Goal: Task Accomplishment & Management: Use online tool/utility

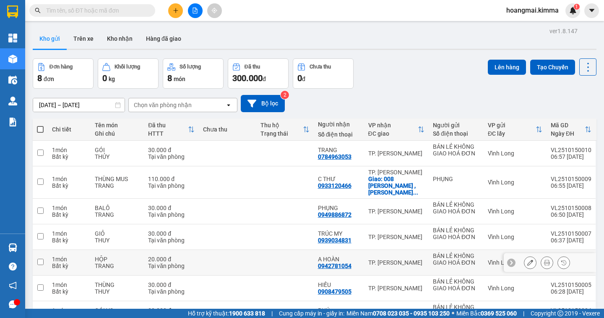
scroll to position [71, 0]
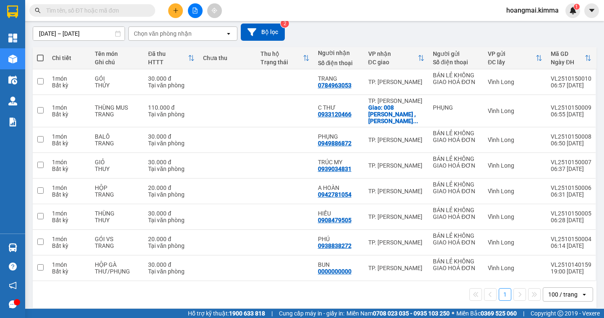
click at [37, 55] on span at bounding box center [40, 58] width 7 height 7
click at [40, 54] on input "checkbox" at bounding box center [40, 54] width 0 height 0
checkbox input "true"
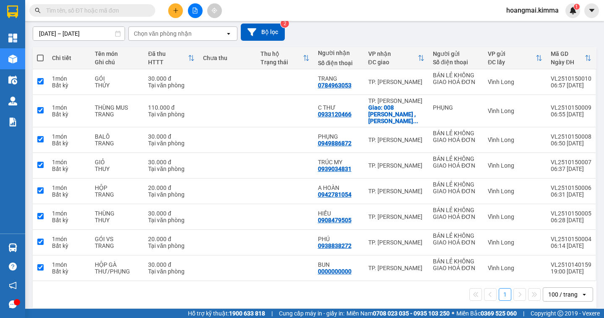
checkbox input "true"
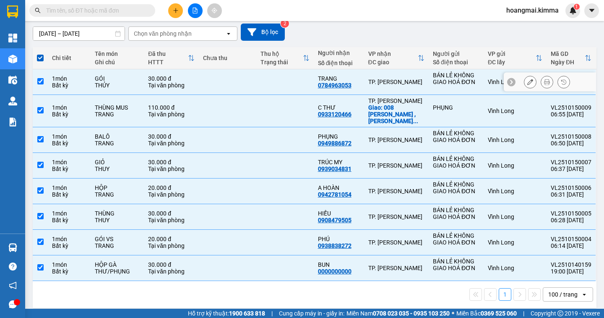
click at [40, 83] on input "checkbox" at bounding box center [40, 81] width 6 height 6
checkbox input "false"
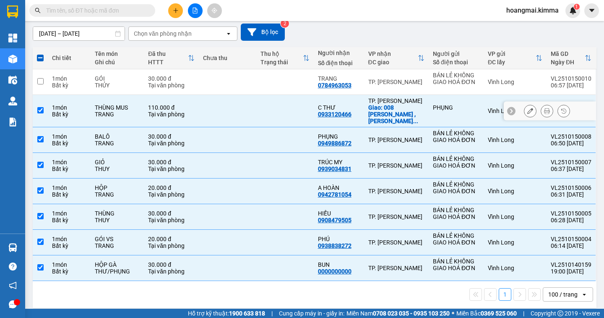
click at [39, 107] on input "checkbox" at bounding box center [40, 110] width 6 height 6
checkbox input "false"
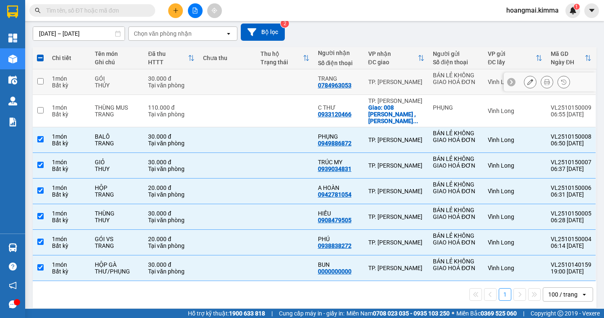
click at [39, 77] on td at bounding box center [40, 82] width 15 height 26
checkbox input "true"
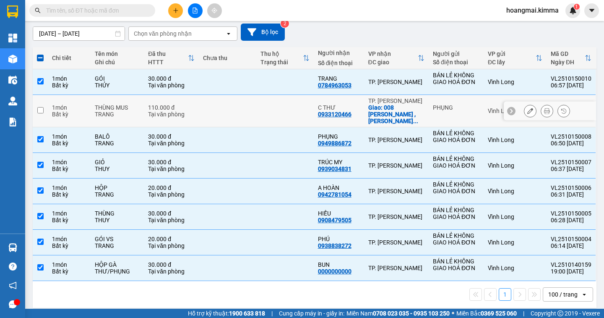
scroll to position [0, 0]
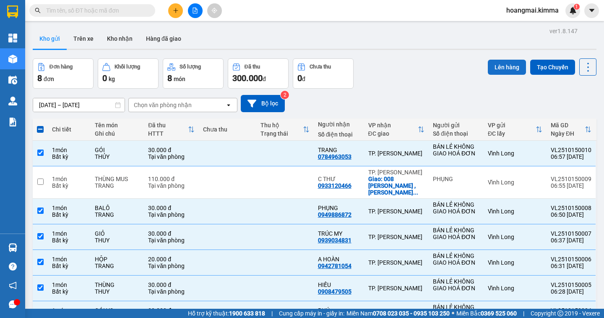
click at [494, 64] on button "Lên hàng" at bounding box center [507, 67] width 38 height 15
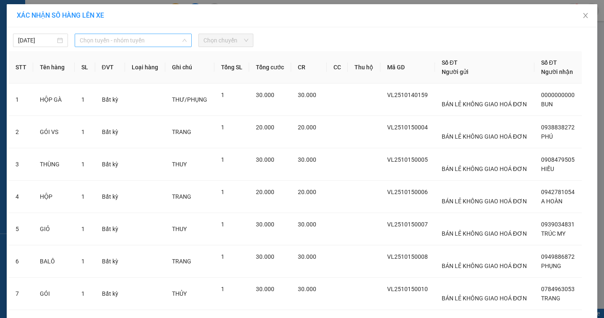
click at [109, 42] on span "Chọn tuyến - nhóm tuyến" at bounding box center [133, 40] width 107 height 13
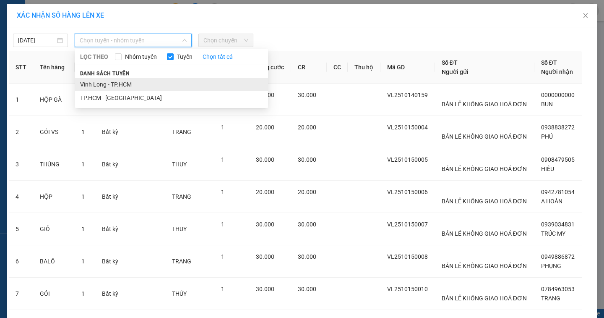
click at [100, 83] on li "Vĩnh Long - TP.HCM" at bounding box center [171, 84] width 193 height 13
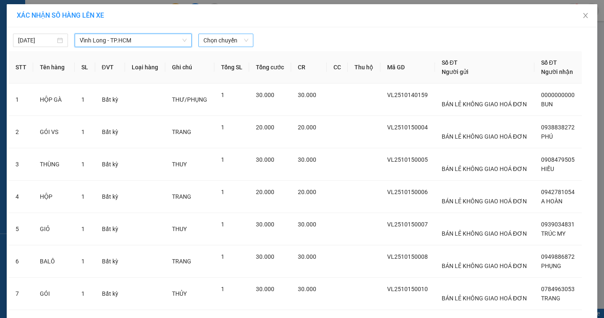
click at [209, 43] on span "Chọn chuyến" at bounding box center [225, 40] width 45 height 13
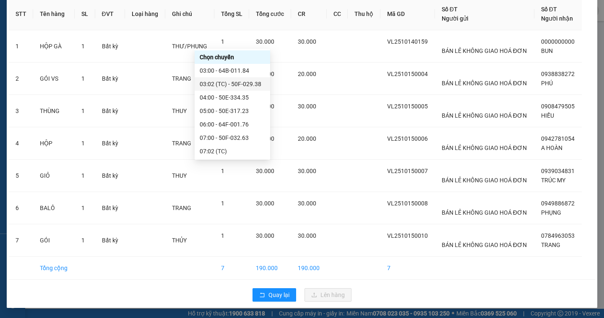
scroll to position [42, 0]
click at [212, 112] on div "07:02 (TC)" at bounding box center [232, 108] width 65 height 9
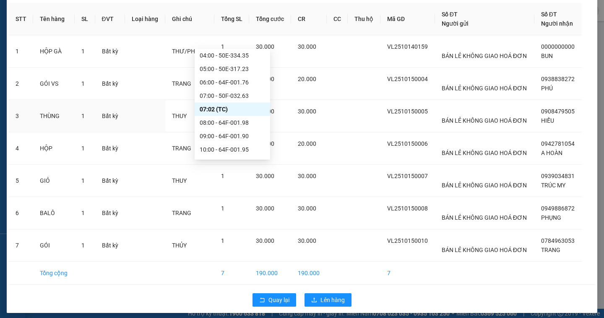
scroll to position [58, 0]
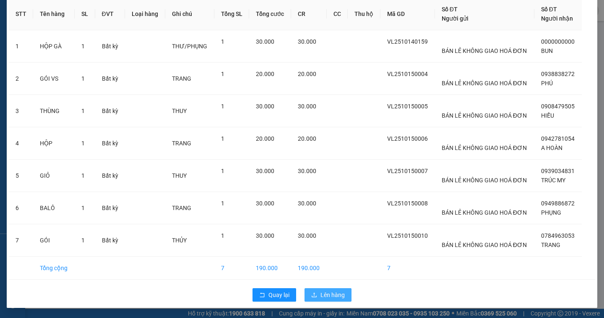
click at [325, 299] on button "Lên hàng" at bounding box center [328, 294] width 47 height 13
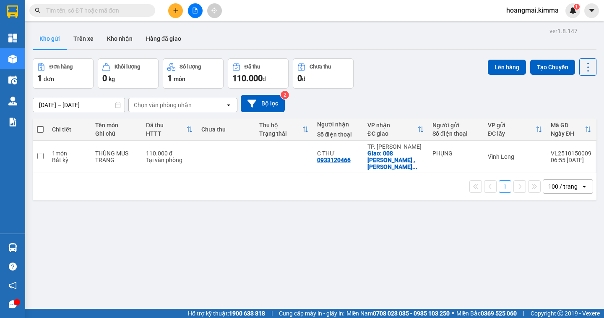
click at [192, 5] on button at bounding box center [195, 10] width 15 height 15
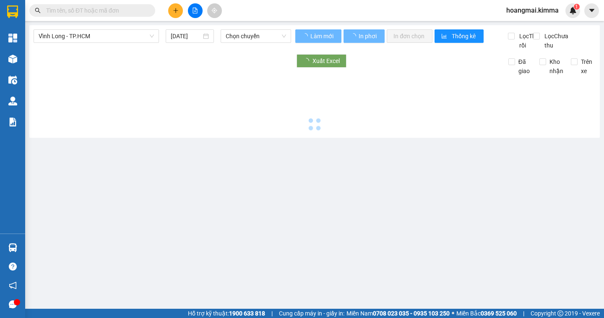
type input "15/10/2025"
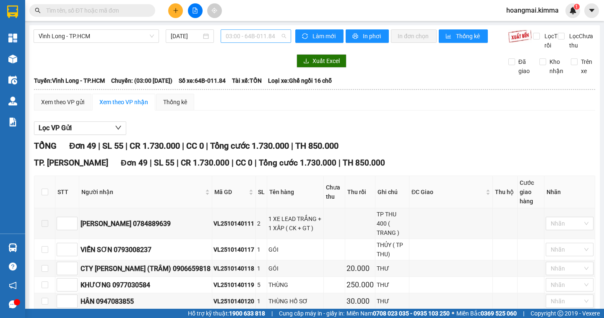
click at [228, 39] on span "03:00 - 64B-011.84" at bounding box center [256, 36] width 60 height 13
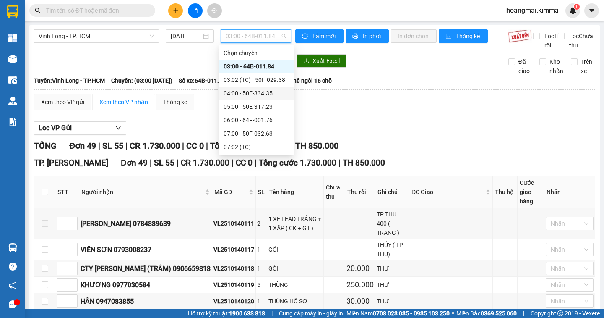
click at [242, 87] on div "04:00 - 50E-334.35" at bounding box center [257, 92] width 76 height 13
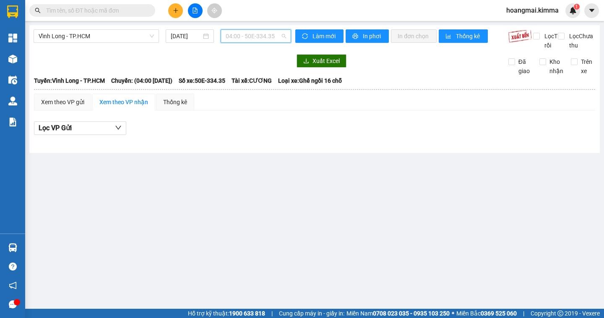
click at [251, 38] on span "04:00 - 50E-334.35" at bounding box center [256, 36] width 60 height 13
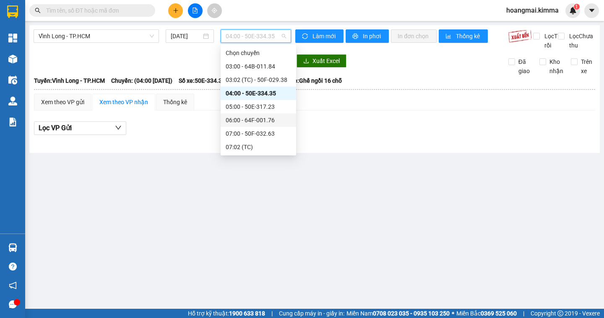
click at [263, 121] on div "06:00 - 64F-001.76" at bounding box center [258, 119] width 65 height 9
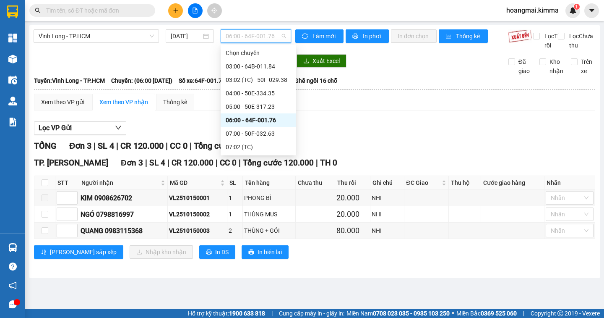
click at [242, 41] on span "06:00 - 64F-001.76" at bounding box center [256, 36] width 60 height 13
click at [258, 151] on div "07:02 (TC)" at bounding box center [258, 146] width 65 height 9
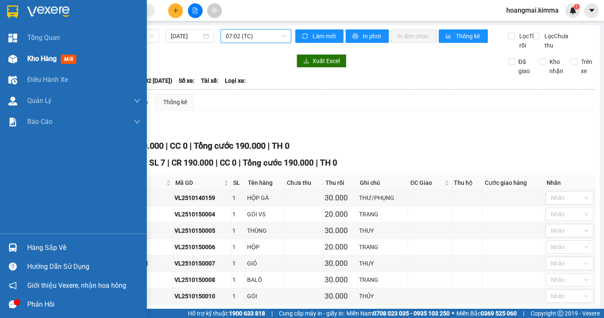
click at [22, 57] on div "Kho hàng mới" at bounding box center [73, 58] width 147 height 21
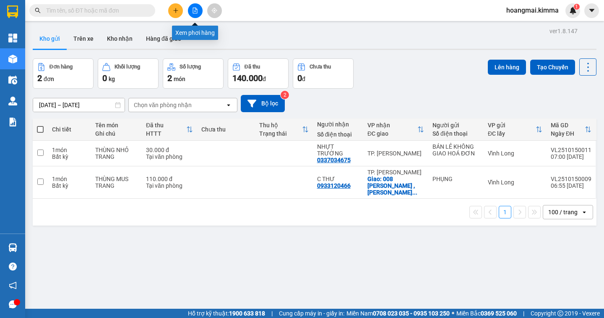
click at [194, 15] on button at bounding box center [195, 10] width 15 height 15
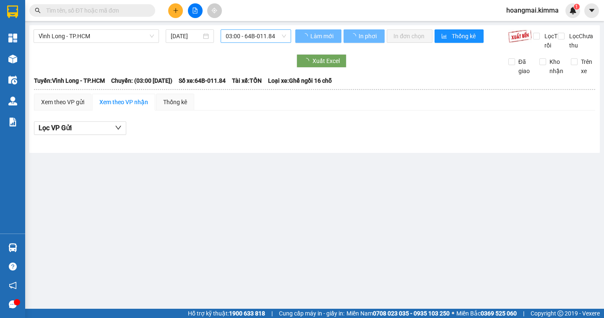
click at [242, 38] on span "03:00 - 64B-011.84" at bounding box center [256, 36] width 60 height 13
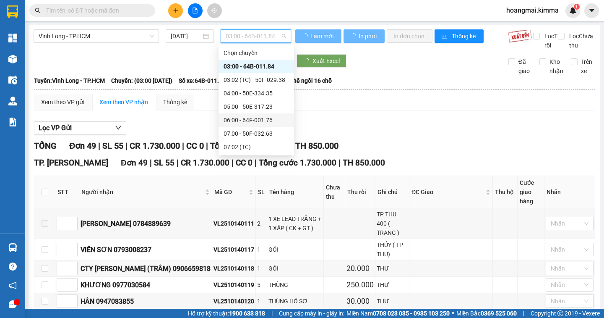
scroll to position [84, 0]
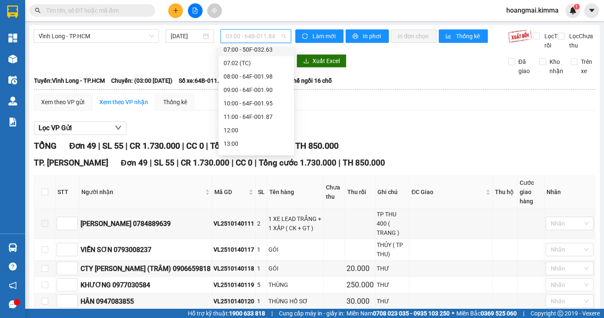
scroll to position [42, 0]
click at [237, 102] on div "07:02 (TC)" at bounding box center [256, 104] width 65 height 9
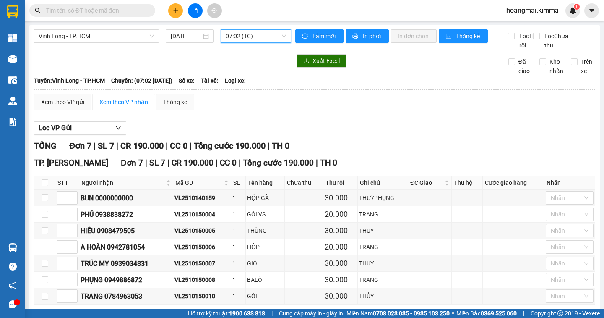
scroll to position [48, 0]
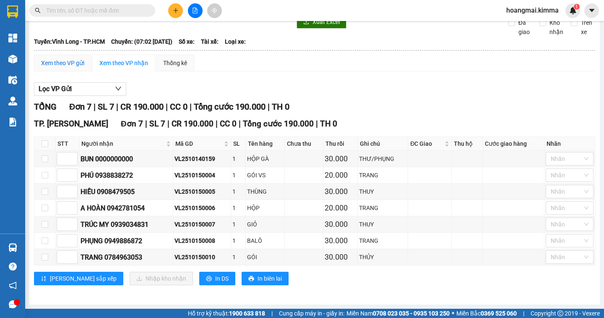
click at [73, 65] on div "Xem theo VP gửi" at bounding box center [62, 62] width 43 height 9
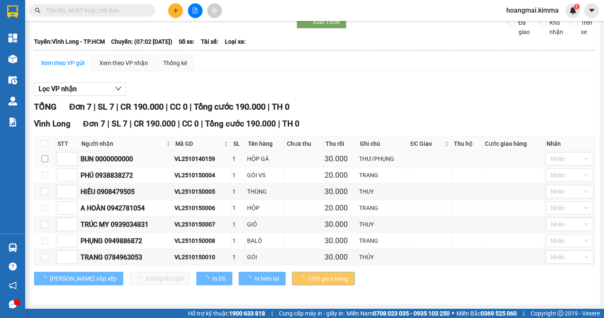
click at [45, 159] on input "checkbox" at bounding box center [45, 158] width 7 height 7
checkbox input "true"
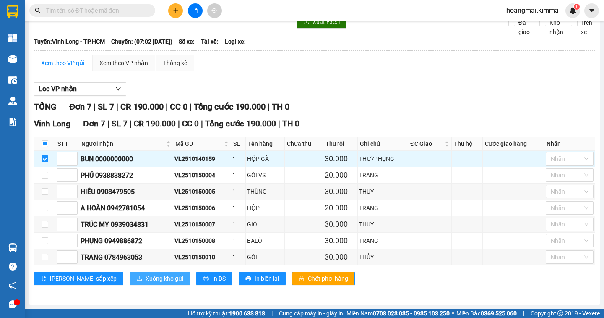
click at [148, 279] on button "Xuống kho gửi" at bounding box center [160, 277] width 60 height 13
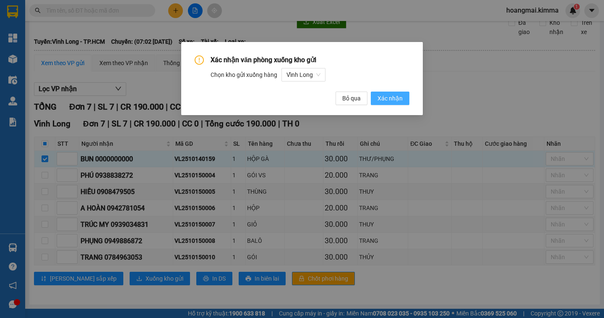
click at [385, 97] on span "Xác nhận" at bounding box center [390, 98] width 25 height 9
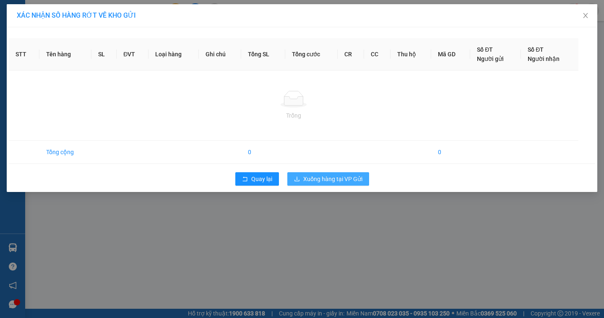
click at [329, 177] on div "XÁC NHẬN SỐ HÀNG RỚT VỀ KHO GỬI STT Tên hàng SL ĐVT Loại hàng Ghi chú Tổng SL T…" at bounding box center [302, 159] width 604 height 318
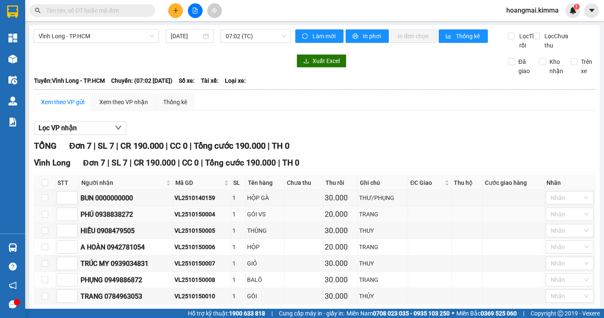
scroll to position [48, 0]
click at [70, 107] on div "Xem theo VP gửi" at bounding box center [62, 101] width 43 height 9
click at [44, 201] on input "checkbox" at bounding box center [45, 197] width 7 height 7
checkbox input "true"
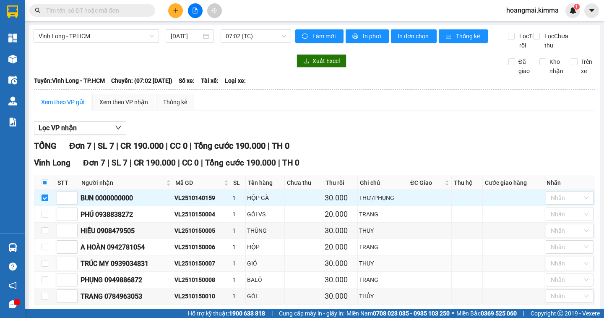
scroll to position [48, 0]
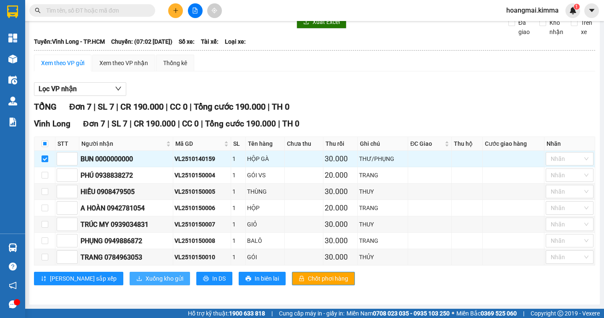
click at [146, 281] on span "Xuống kho gửi" at bounding box center [165, 278] width 38 height 9
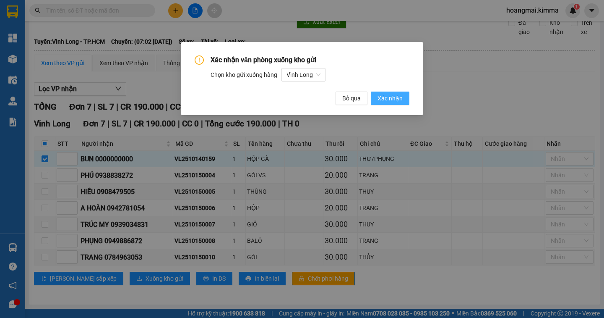
click at [383, 97] on span "Xác nhận" at bounding box center [390, 98] width 25 height 9
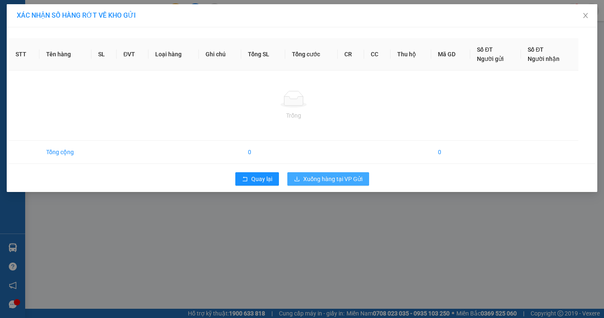
click at [331, 180] on div "XÁC NHẬN SỐ HÀNG RỚT VỀ KHO GỬI STT Tên hàng SL ĐVT Loại hàng Ghi chú Tổng SL T…" at bounding box center [302, 159] width 604 height 318
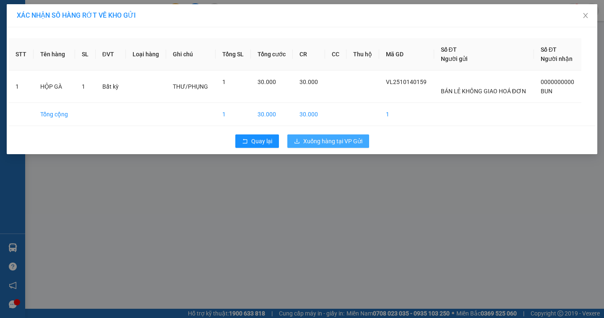
click at [300, 141] on button "Xuống hàng tại VP Gửi" at bounding box center [328, 140] width 82 height 13
